Goal: Task Accomplishment & Management: Use online tool/utility

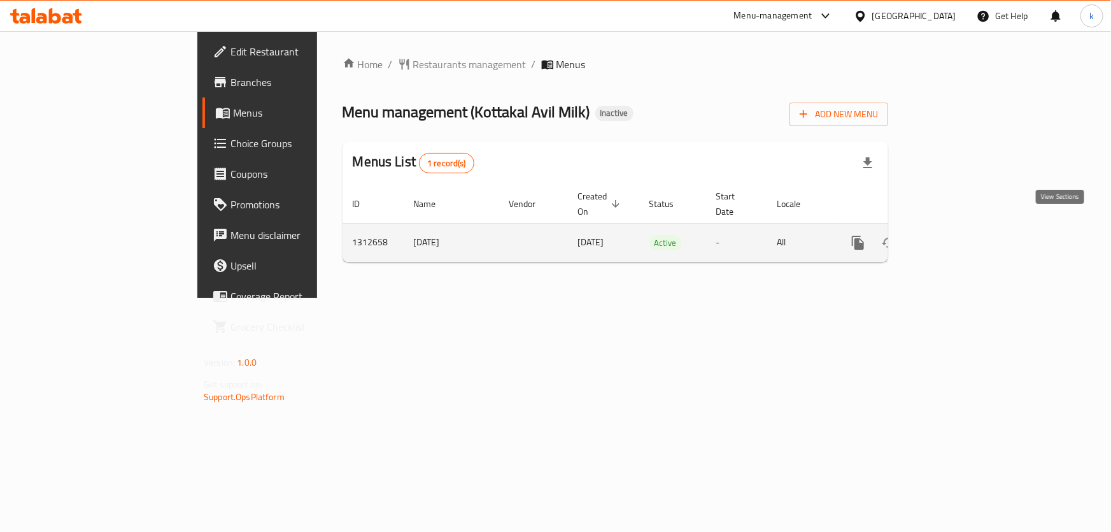
click at [958, 235] on icon "enhanced table" at bounding box center [950, 242] width 15 height 15
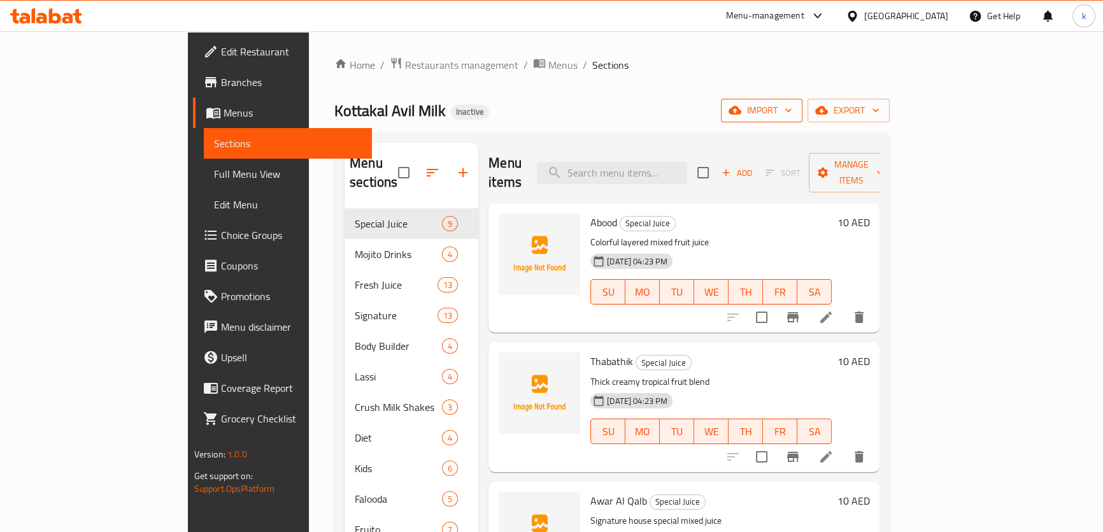
click at [792, 112] on span "import" at bounding box center [761, 111] width 61 height 16
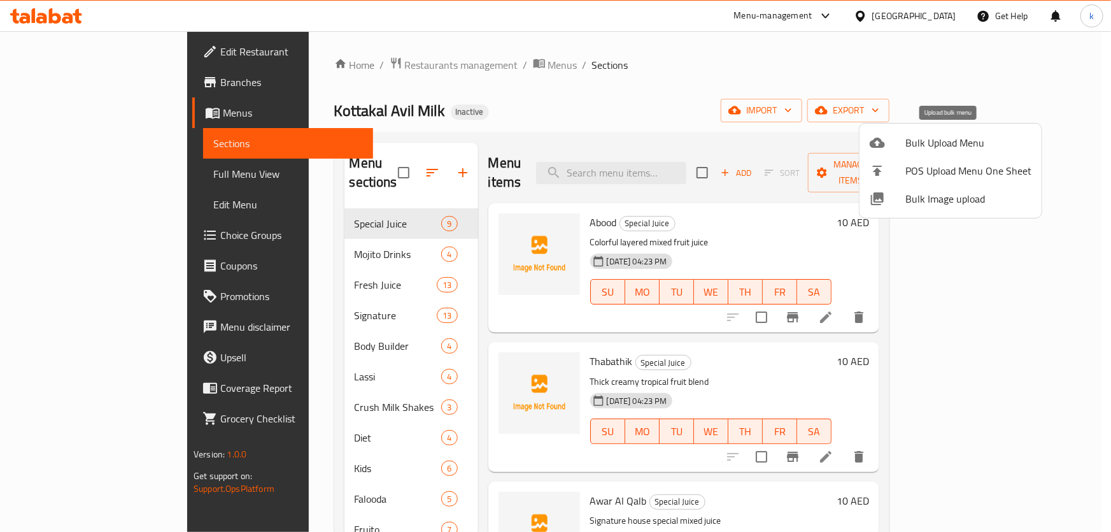
click at [964, 139] on span "Bulk Upload Menu" at bounding box center [969, 142] width 126 height 15
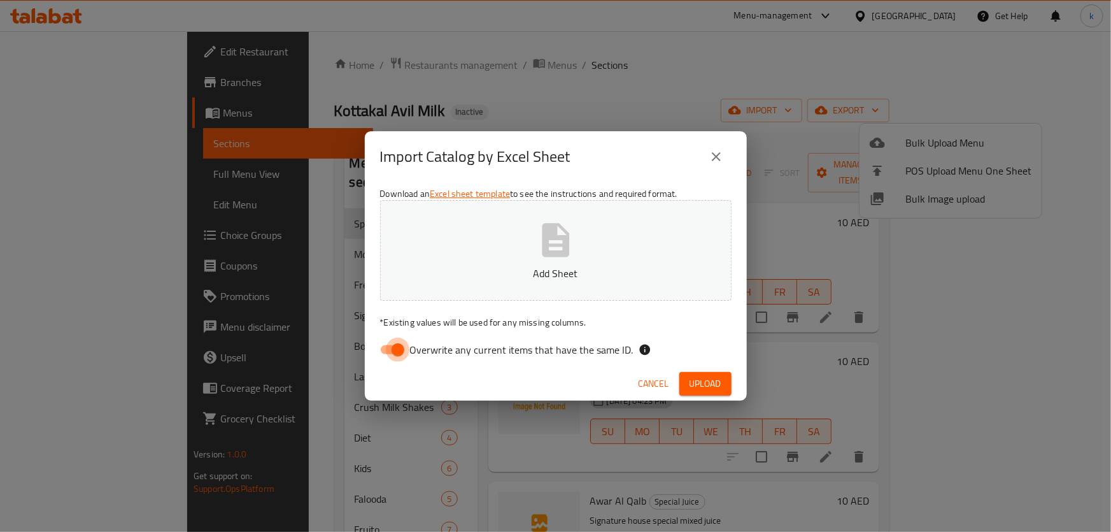
click at [395, 348] on input "Overwrite any current items that have the same ID." at bounding box center [398, 350] width 73 height 24
checkbox input "false"
click at [690, 380] on span "Upload" at bounding box center [706, 384] width 32 height 16
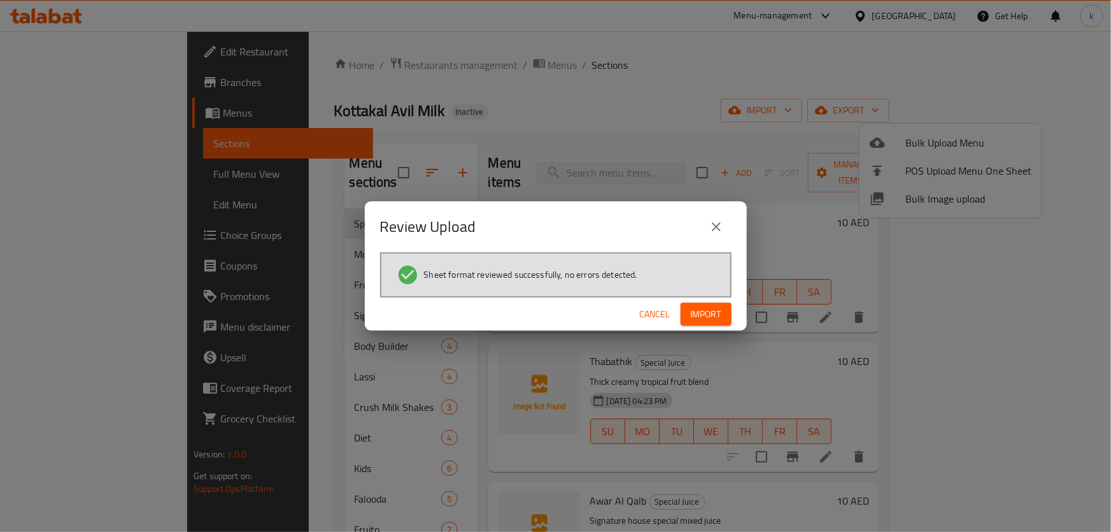
click at [705, 315] on span "Import" at bounding box center [706, 314] width 31 height 16
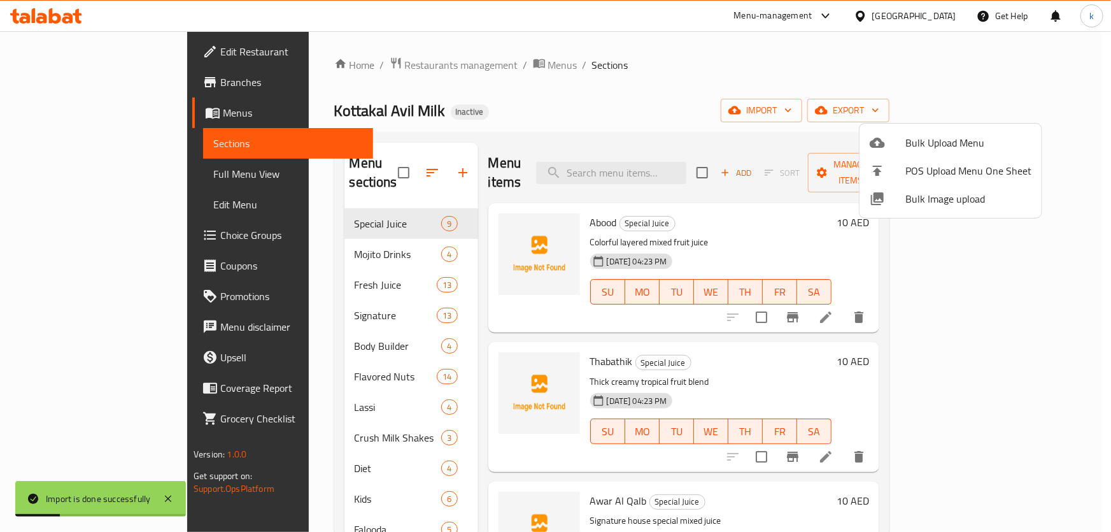
click at [99, 171] on div at bounding box center [555, 266] width 1111 height 532
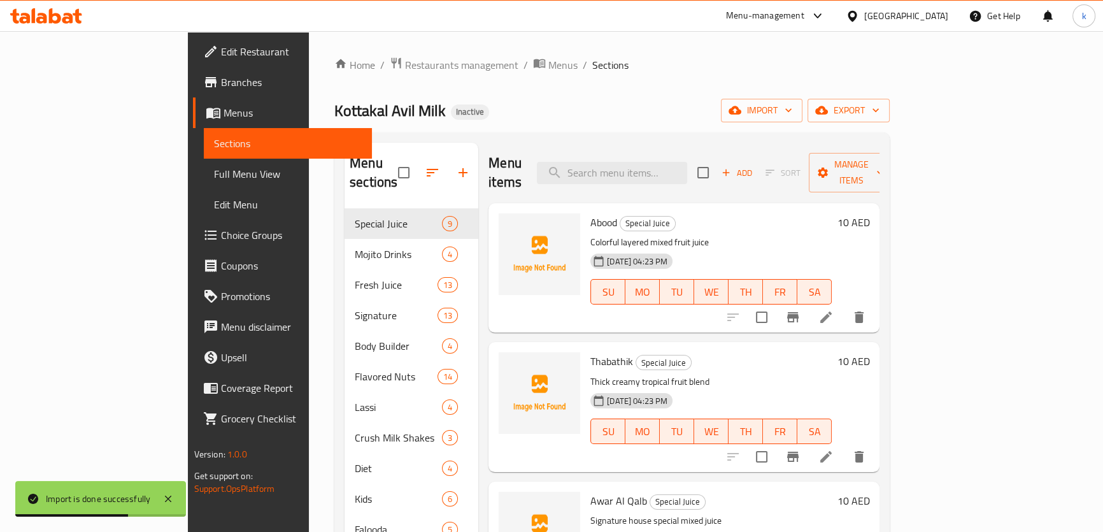
click at [214, 179] on span "Full Menu View" at bounding box center [288, 173] width 148 height 15
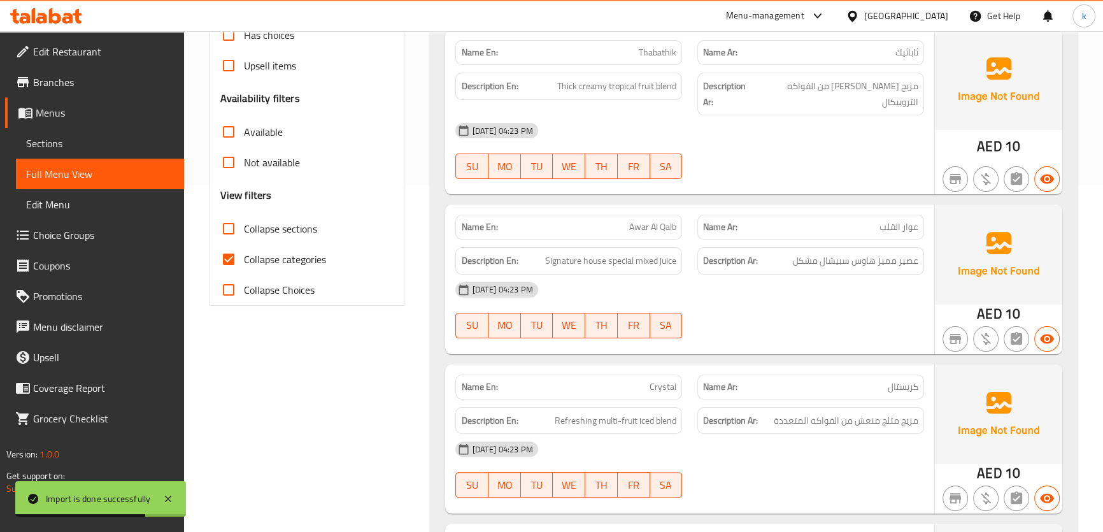
scroll to position [347, 0]
click at [228, 229] on input "Collapse sections" at bounding box center [228, 228] width 31 height 31
checkbox input "true"
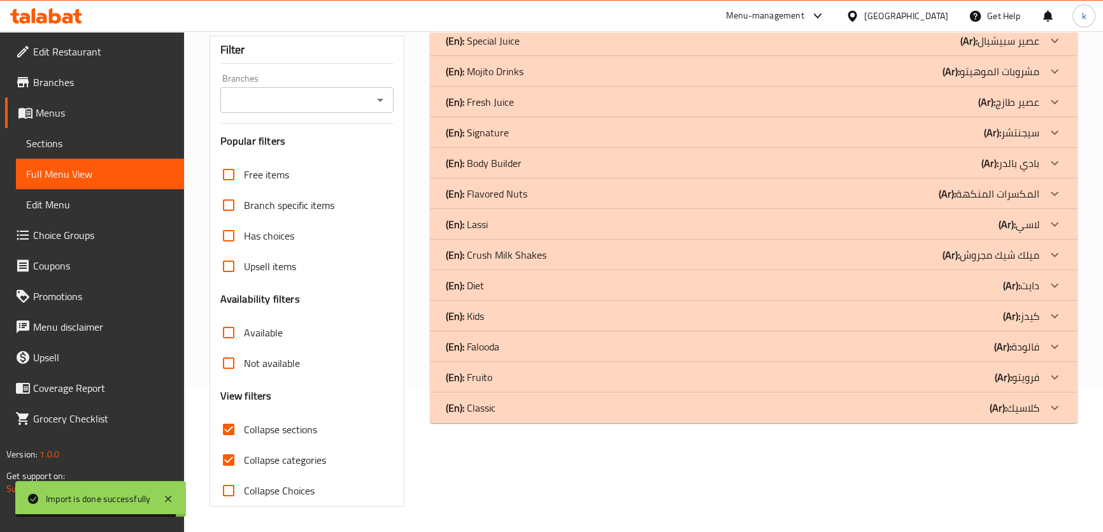
click at [231, 445] on input "Collapse categories" at bounding box center [228, 460] width 31 height 31
checkbox input "false"
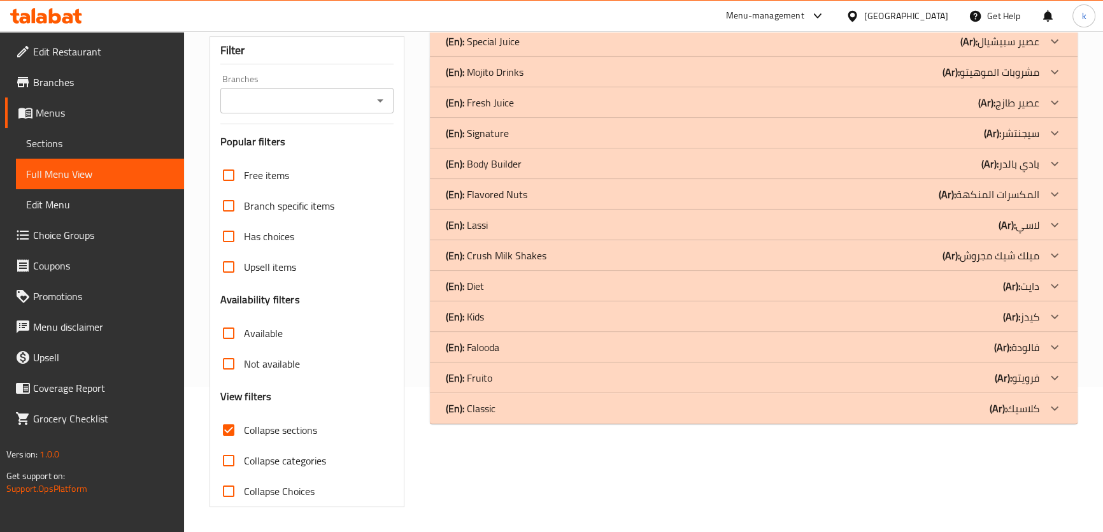
click at [569, 194] on div "(En): Flavored Nuts (Ar): المكسرات المنكهة" at bounding box center [742, 194] width 594 height 15
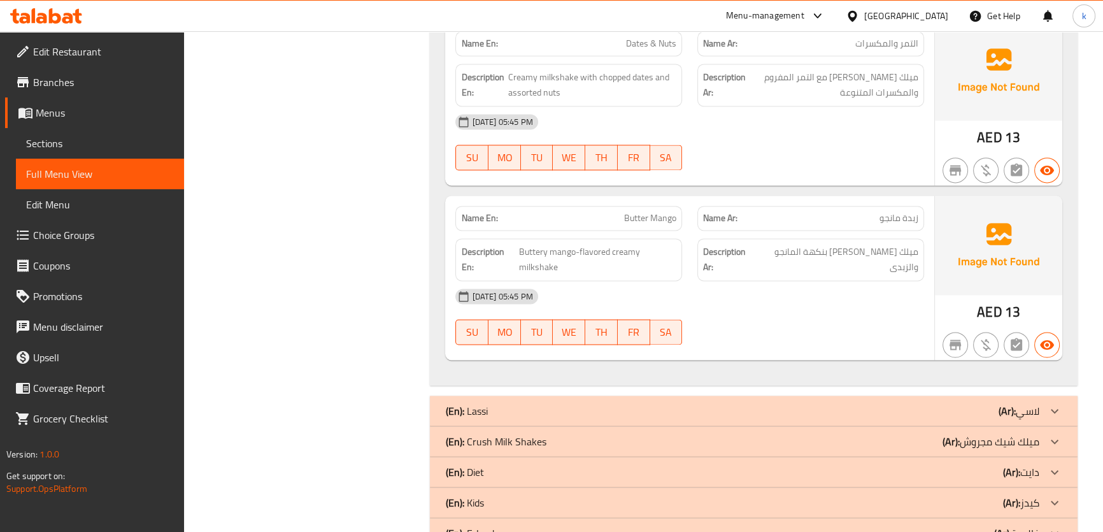
scroll to position [2461, 0]
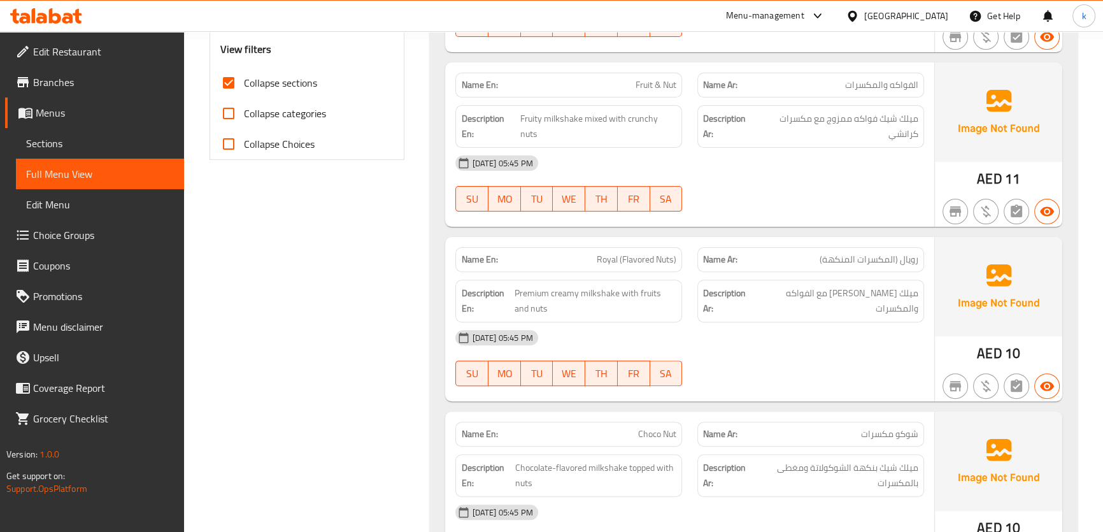
scroll to position [87, 0]
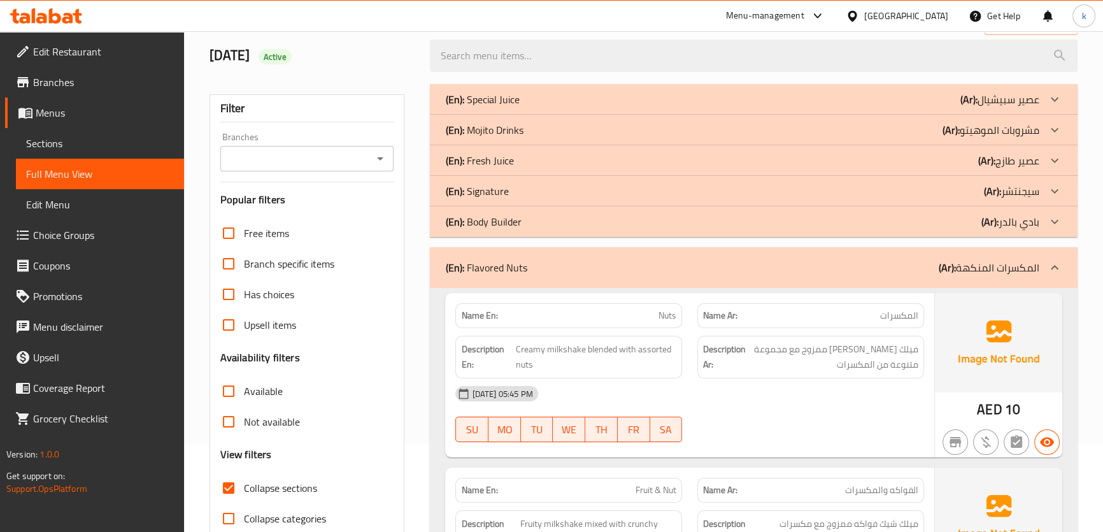
click at [271, 494] on span "Collapse sections" at bounding box center [280, 487] width 73 height 15
click at [244, 494] on input "Collapse sections" at bounding box center [228, 488] width 31 height 31
checkbox input "false"
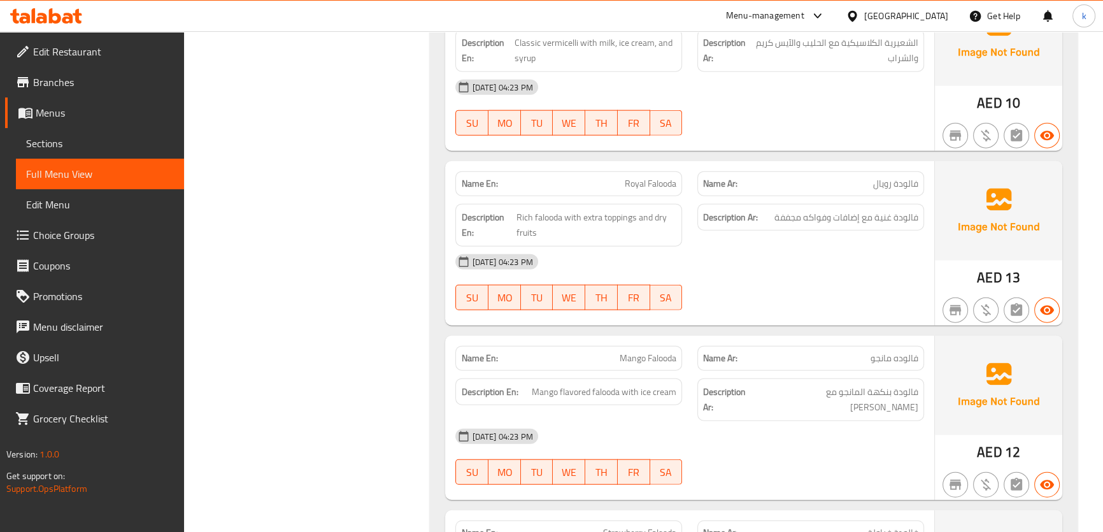
scroll to position [15857, 0]
